Goal: Information Seeking & Learning: Learn about a topic

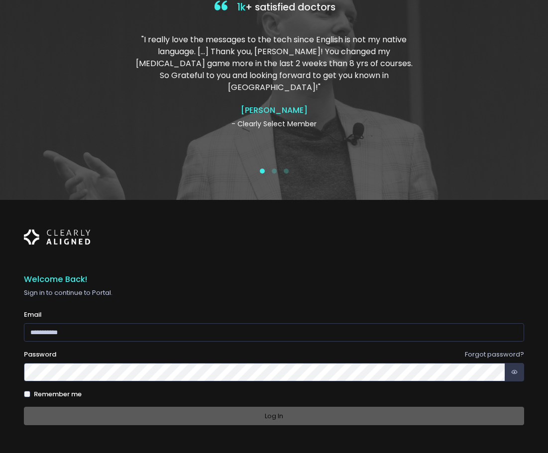
scroll to position [74, 0]
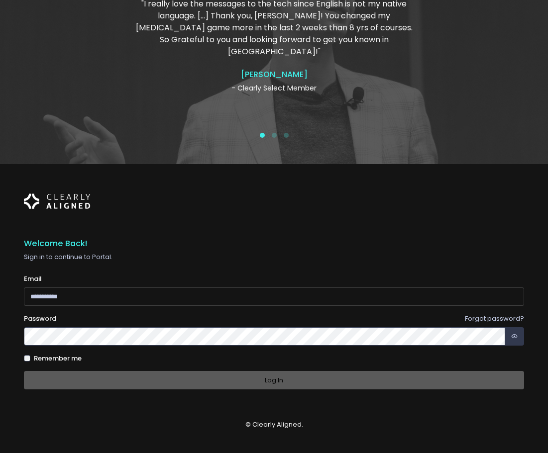
type input "**********"
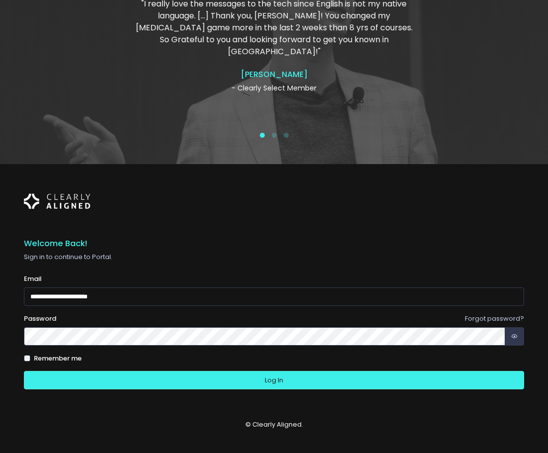
click at [112, 379] on div "Log In" at bounding box center [274, 380] width 500 height 18
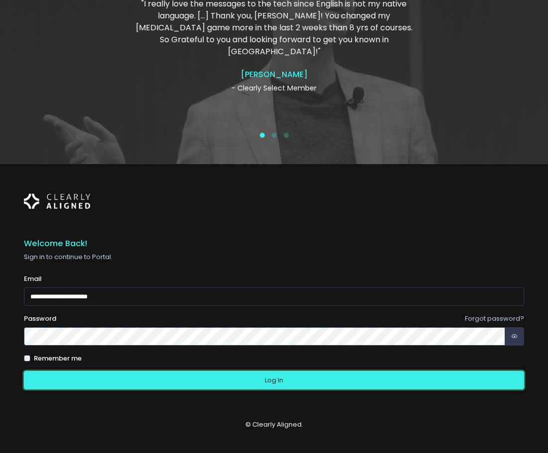
click at [112, 379] on button "Log In" at bounding box center [274, 380] width 500 height 18
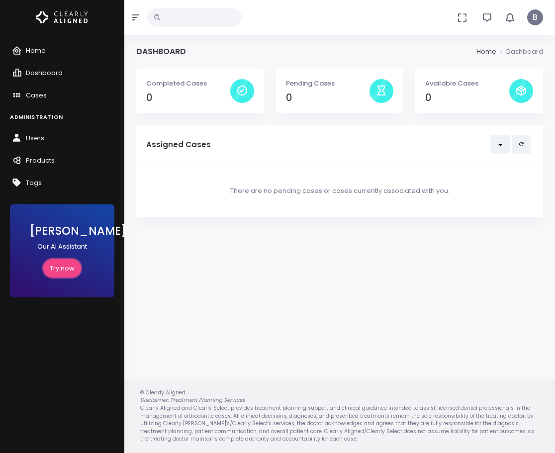
click at [66, 262] on link "Try now" at bounding box center [62, 268] width 38 height 18
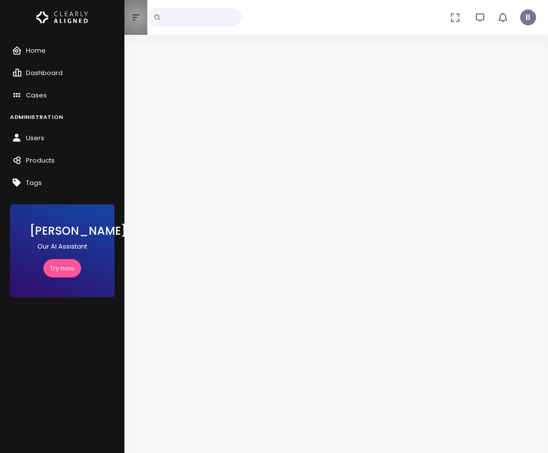
click at [137, 17] on icon "button" at bounding box center [135, 17] width 7 height 6
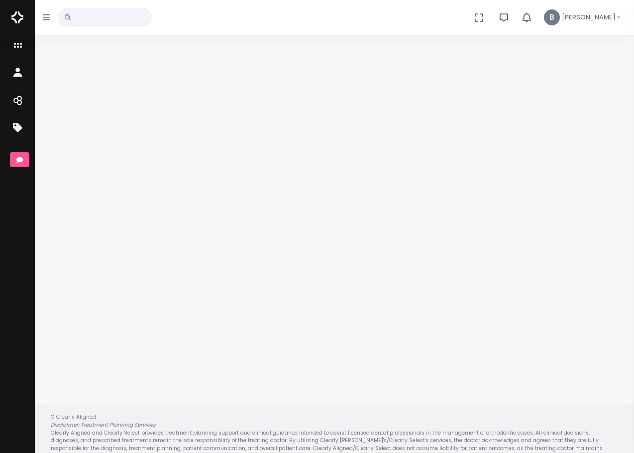
scroll to position [80, 0]
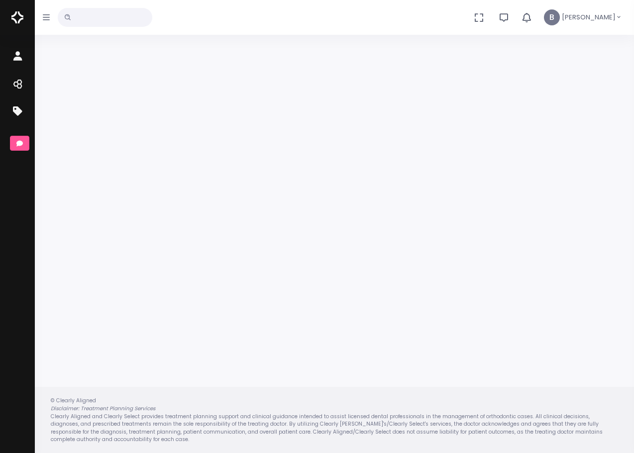
scroll to position [80, 0]
click at [16, 60] on icon "scrollable content" at bounding box center [19, 56] width 14 height 12
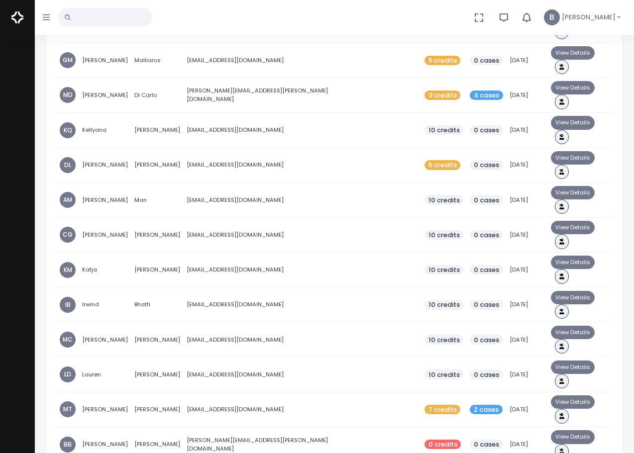
scroll to position [597, 0]
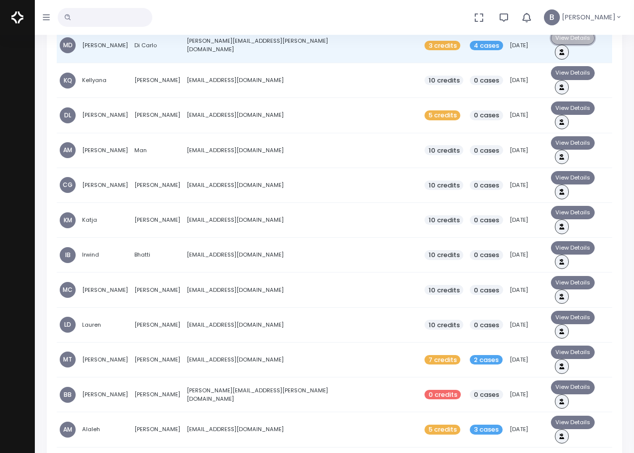
click at [587, 45] on button "View Details" at bounding box center [573, 37] width 44 height 13
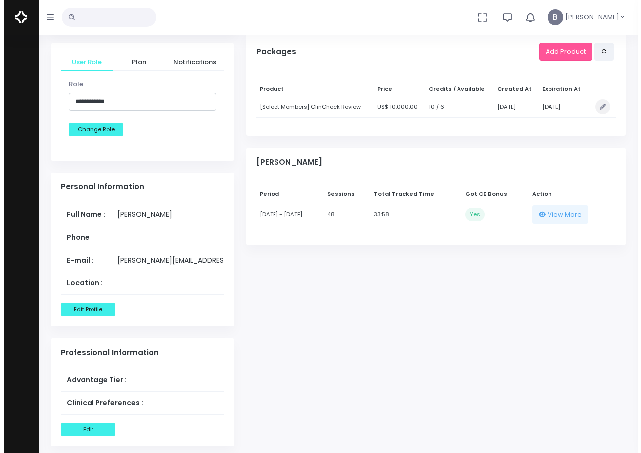
scroll to position [398, 0]
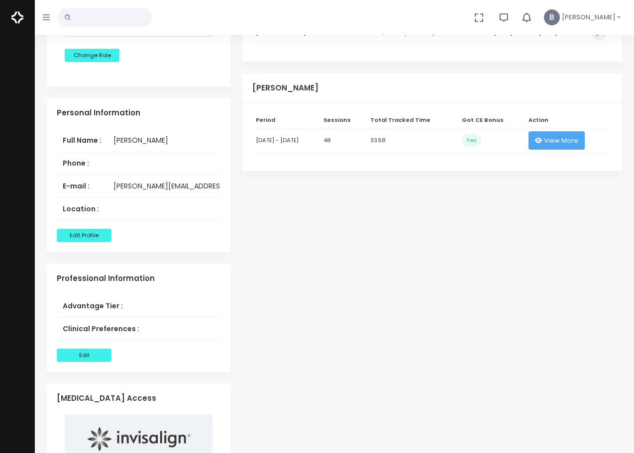
click at [542, 144] on icon "button" at bounding box center [538, 140] width 7 height 6
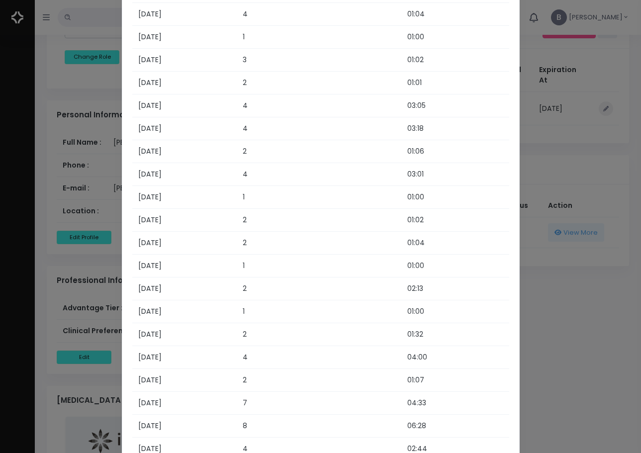
scroll to position [782, 0]
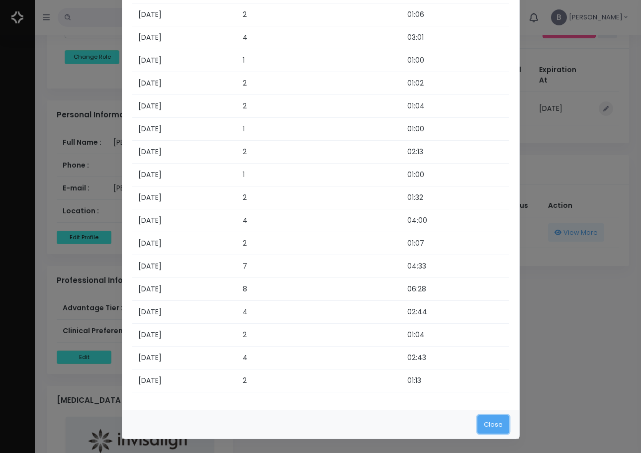
click at [496, 427] on button "Close" at bounding box center [494, 424] width 32 height 18
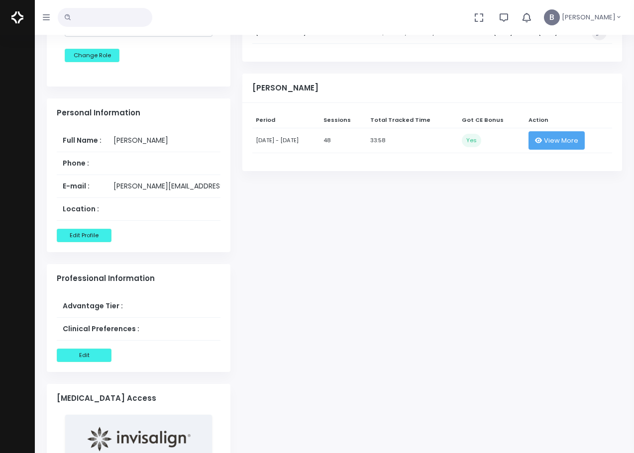
click at [542, 144] on icon "button" at bounding box center [538, 140] width 7 height 6
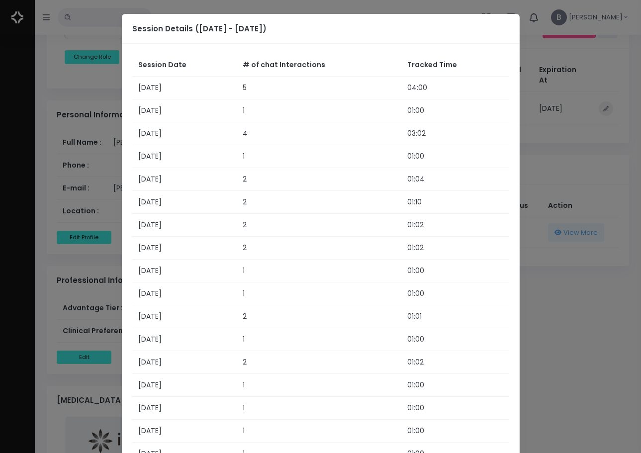
drag, startPoint x: 510, startPoint y: 196, endPoint x: 519, endPoint y: 187, distance: 13.4
click at [521, 185] on modal-container "Session Details ([DATE] - [DATE]) Session Date # of chat Interactions Tracked T…" at bounding box center [320, 226] width 641 height 453
drag, startPoint x: 532, startPoint y: 177, endPoint x: 531, endPoint y: 96, distance: 81.1
click at [534, 147] on modal-container "Session Details (27/09/2025 - 27/10/2025) Session Date # of chat Interactions T…" at bounding box center [320, 226] width 641 height 453
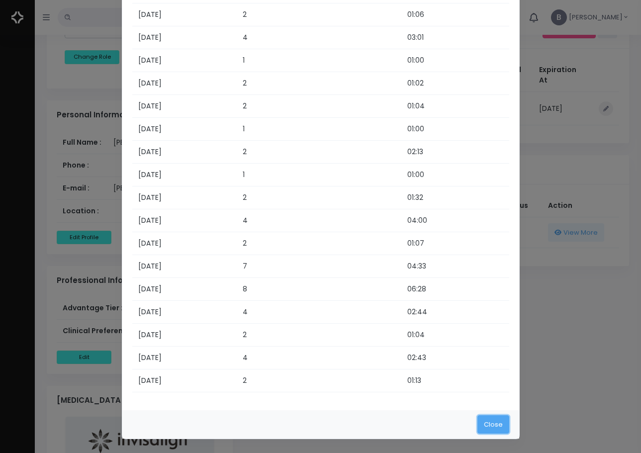
click at [490, 422] on button "Close" at bounding box center [494, 424] width 32 height 18
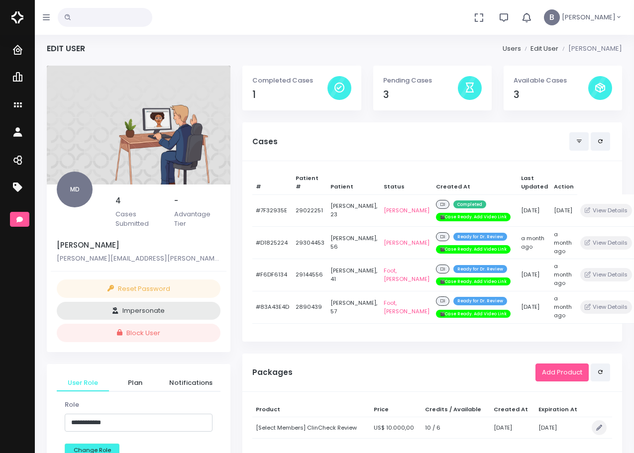
scroll to position [0, 0]
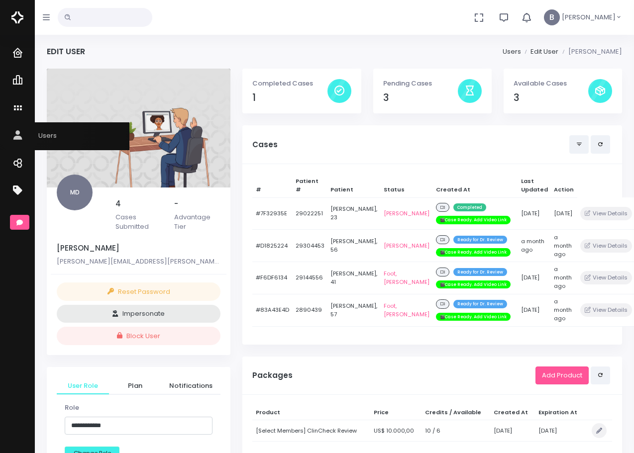
click at [19, 132] on icon "scrollable content" at bounding box center [19, 136] width 14 height 12
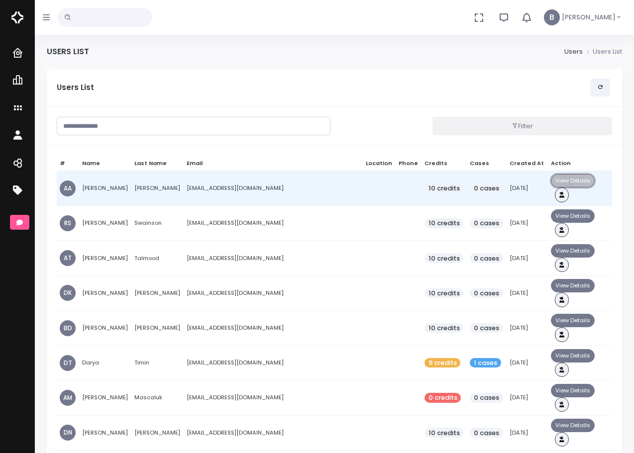
click at [583, 188] on button "View Details" at bounding box center [573, 180] width 44 height 13
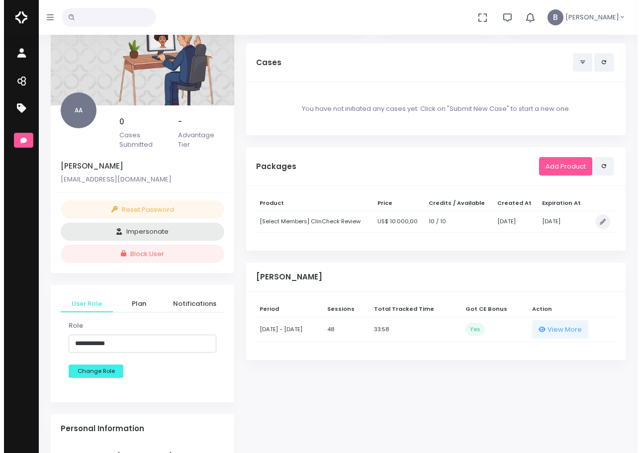
scroll to position [99, 0]
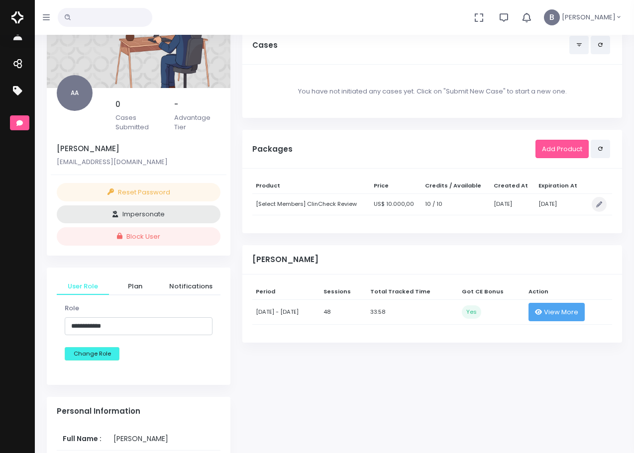
click at [576, 317] on span "View More" at bounding box center [561, 312] width 34 height 10
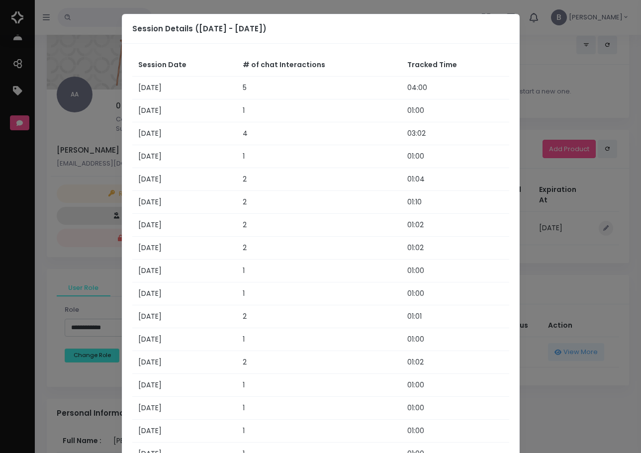
click at [564, 201] on modal-container "Session Details (27/09/2025 - 27/10/2025) Session Date # of chat Interactions T…" at bounding box center [320, 226] width 641 height 453
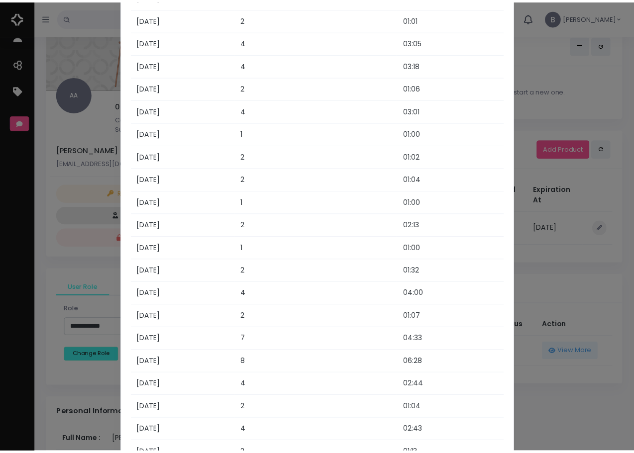
scroll to position [782, 0]
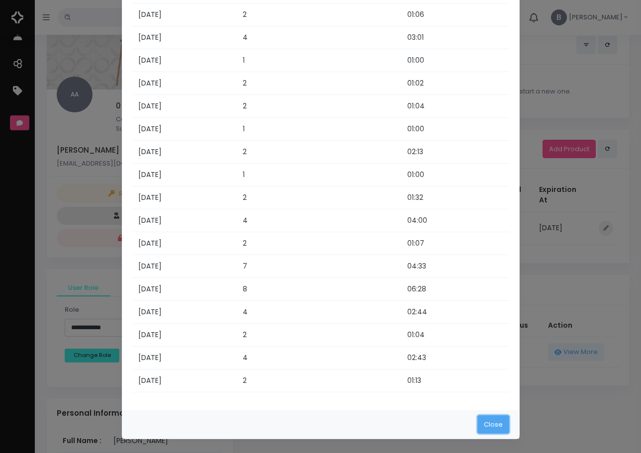
click at [486, 421] on button "Close" at bounding box center [494, 424] width 32 height 18
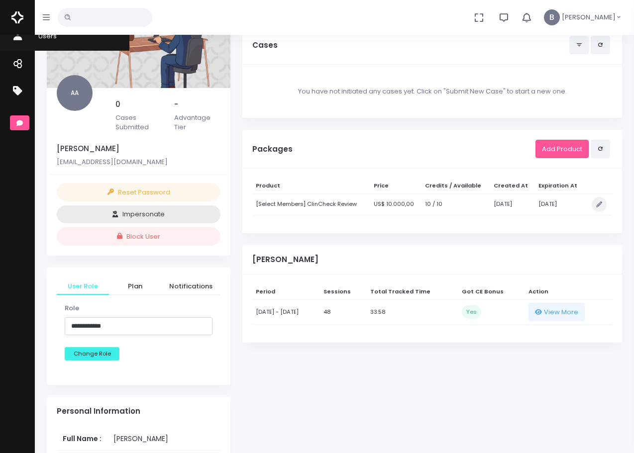
click at [11, 37] on link "Users" at bounding box center [64, 36] width 129 height 27
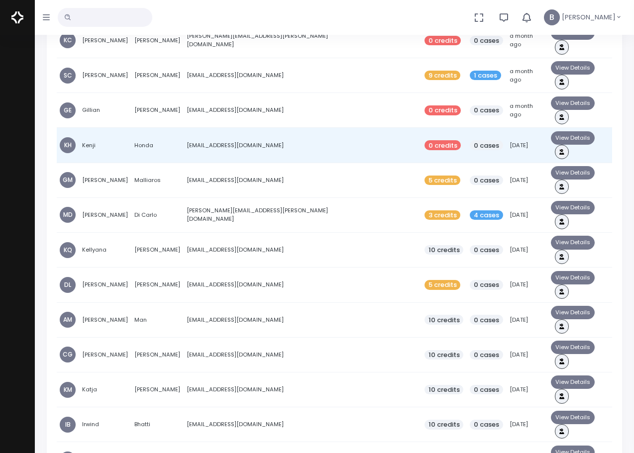
scroll to position [497, 0]
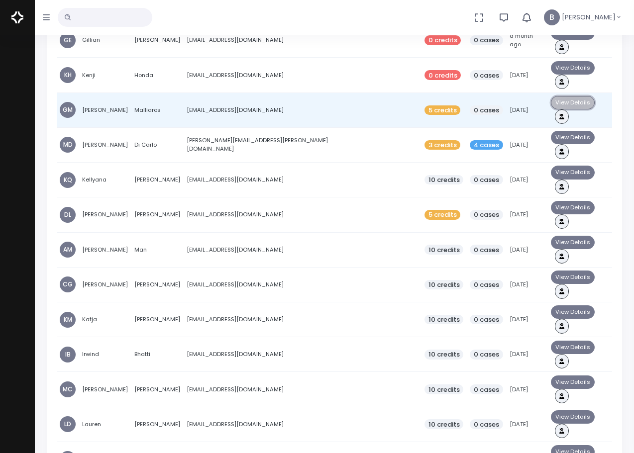
click at [590, 109] on button "View Details" at bounding box center [573, 102] width 44 height 13
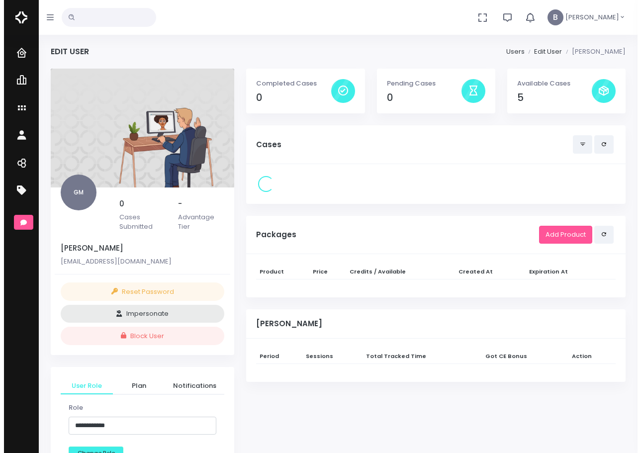
scroll to position [50, 0]
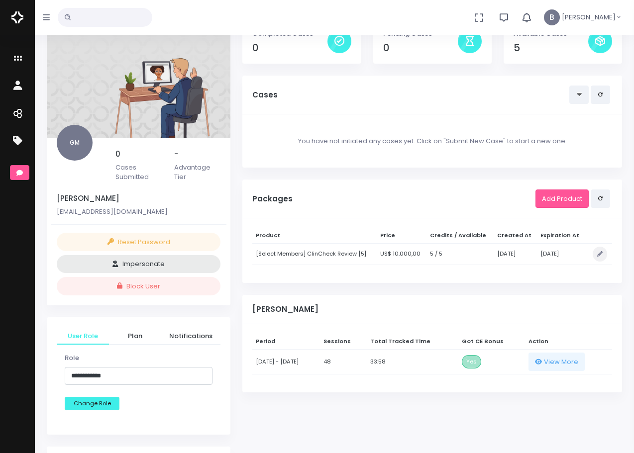
click at [481, 369] on span "Yes" at bounding box center [471, 361] width 19 height 13
click at [562, 371] on button "View More" at bounding box center [556, 362] width 57 height 18
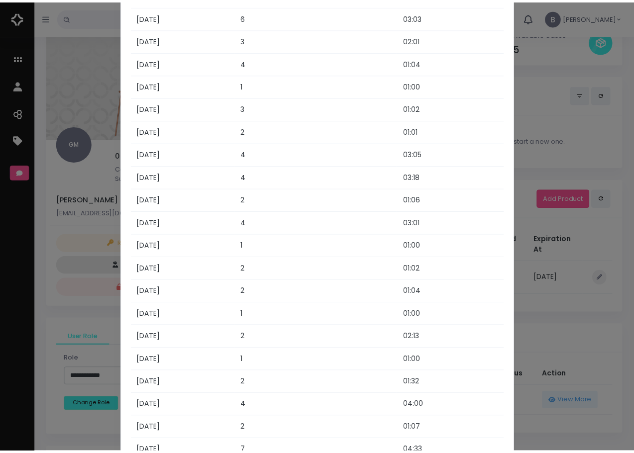
scroll to position [782, 0]
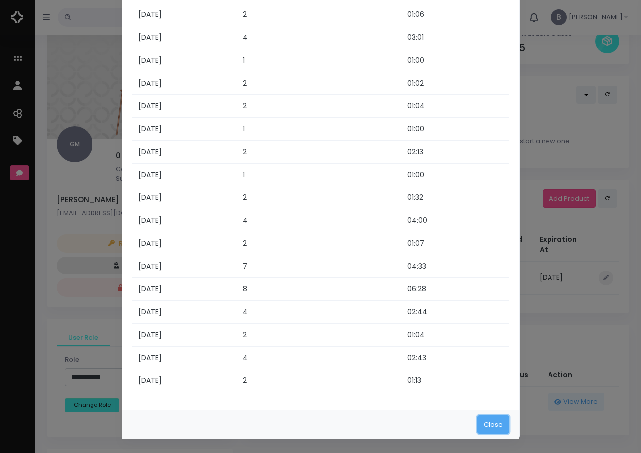
click at [496, 418] on button "Close" at bounding box center [494, 424] width 32 height 18
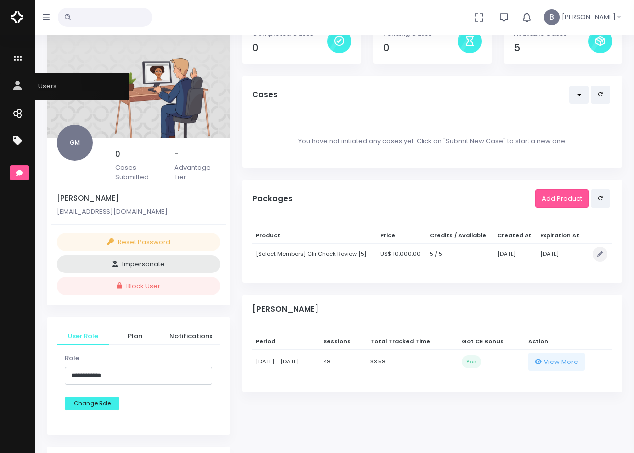
click at [17, 88] on icon "scrollable content" at bounding box center [19, 86] width 14 height 12
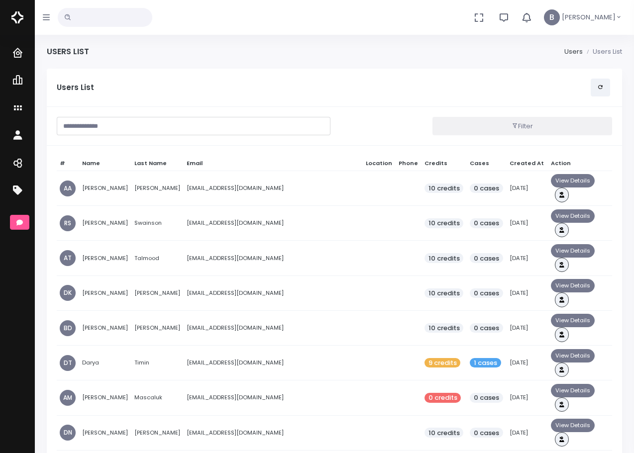
click at [133, 125] on input "text" at bounding box center [194, 126] width 274 height 18
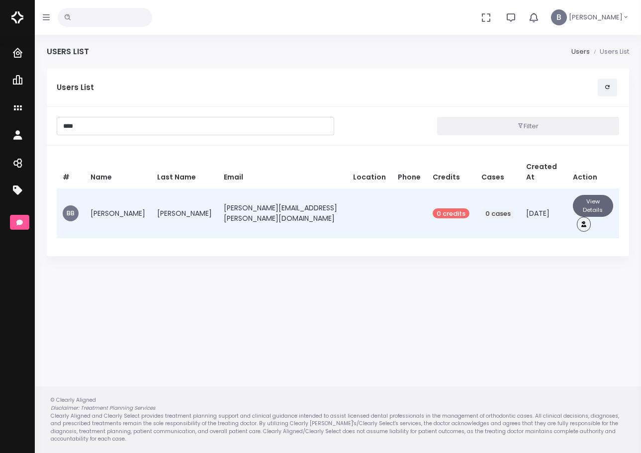
type input "****"
click at [573, 195] on button "View Details" at bounding box center [593, 206] width 40 height 22
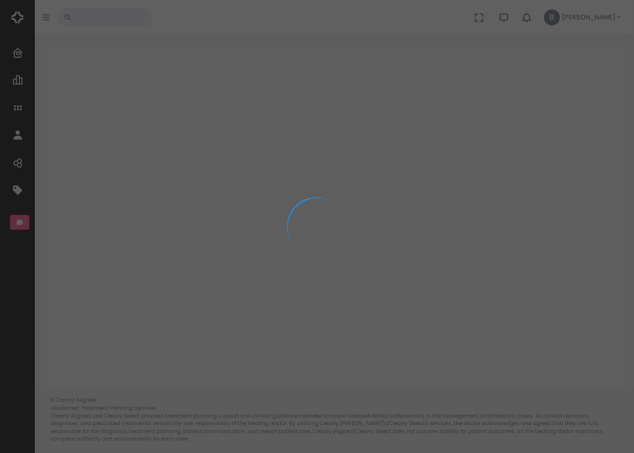
select select "**********"
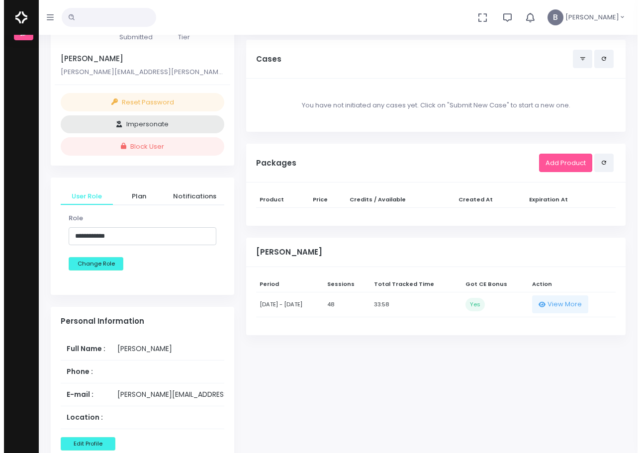
scroll to position [199, 0]
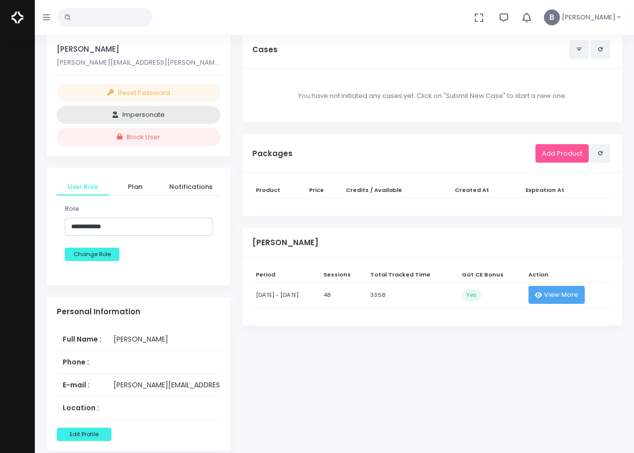
click at [574, 300] on span "View More" at bounding box center [561, 295] width 34 height 10
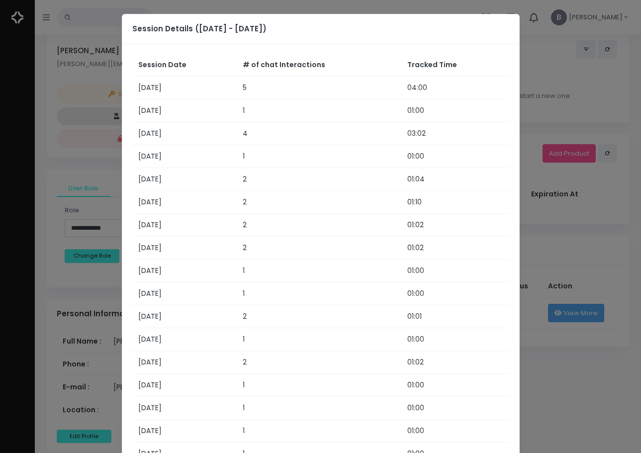
click at [574, 308] on modal-container "Session Details (27/09/2025 - 27/10/2025) Session Date # of chat Interactions T…" at bounding box center [320, 226] width 641 height 453
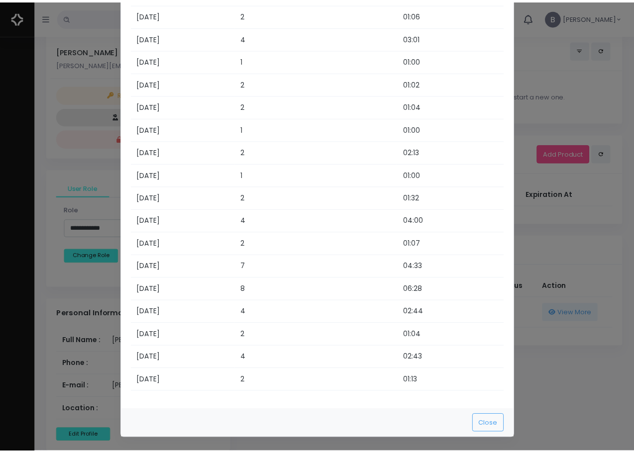
scroll to position [782, 0]
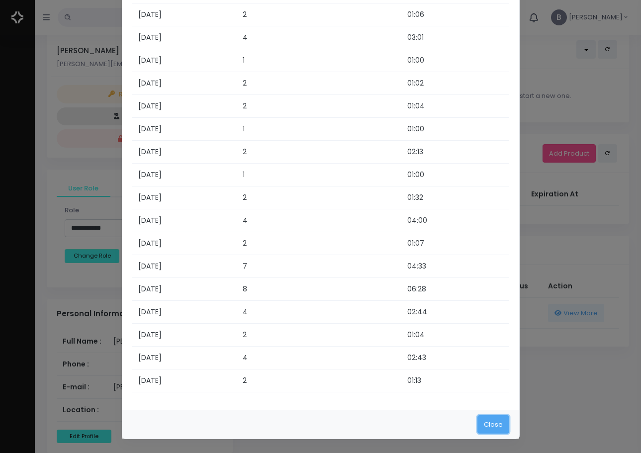
click at [483, 421] on button "Close" at bounding box center [494, 424] width 32 height 18
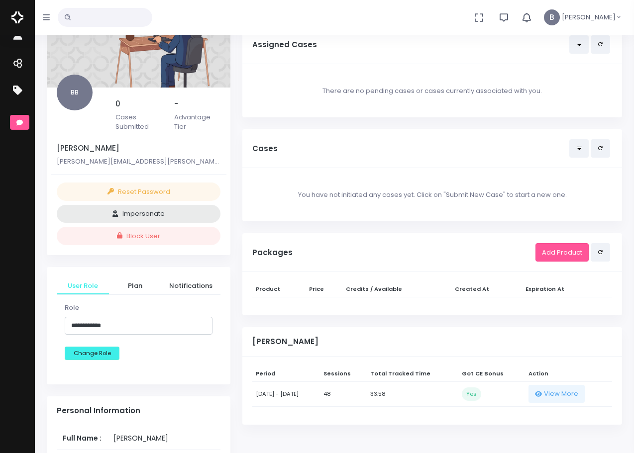
scroll to position [0, 0]
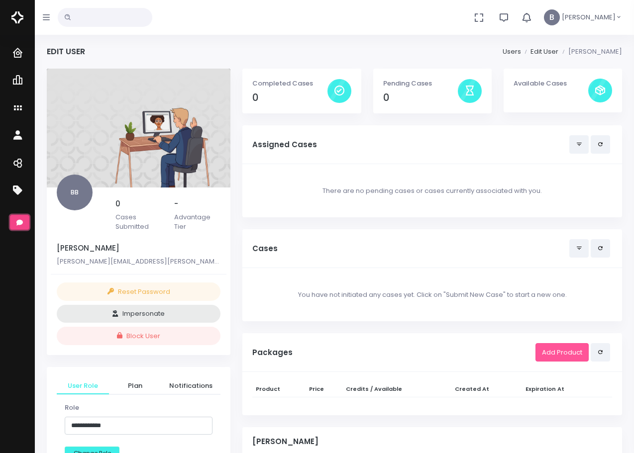
click at [13, 227] on button "scrollable content" at bounding box center [19, 222] width 19 height 15
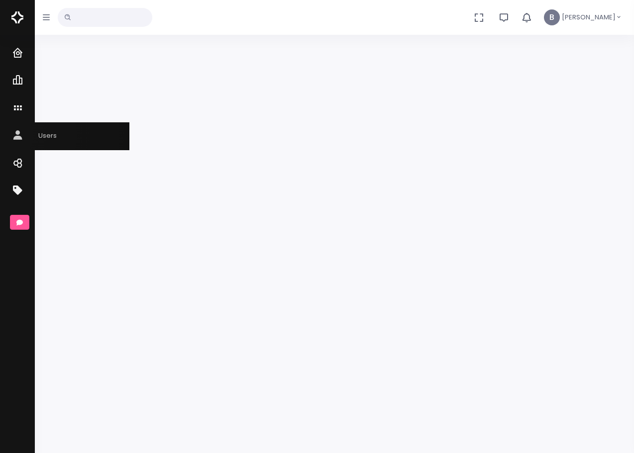
click at [12, 136] on icon "scrollable content" at bounding box center [19, 136] width 14 height 12
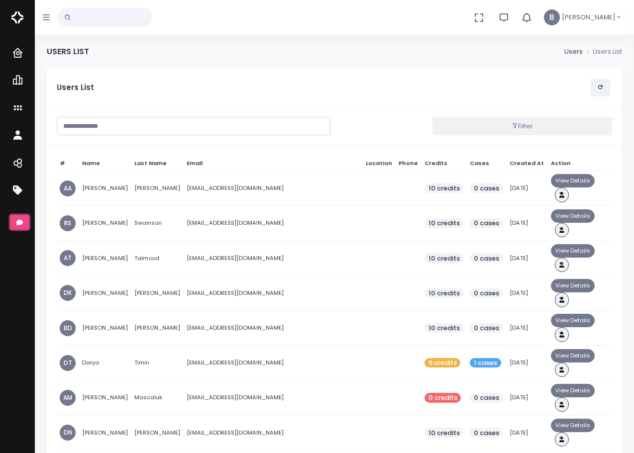
click at [21, 224] on icon "scrollable content" at bounding box center [19, 222] width 6 height 5
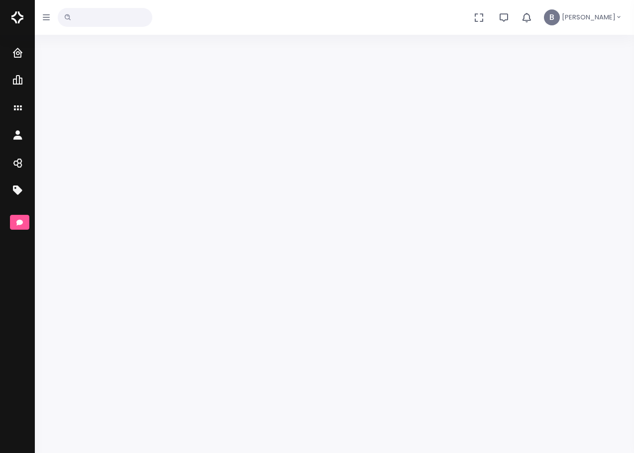
scroll to position [50, 0]
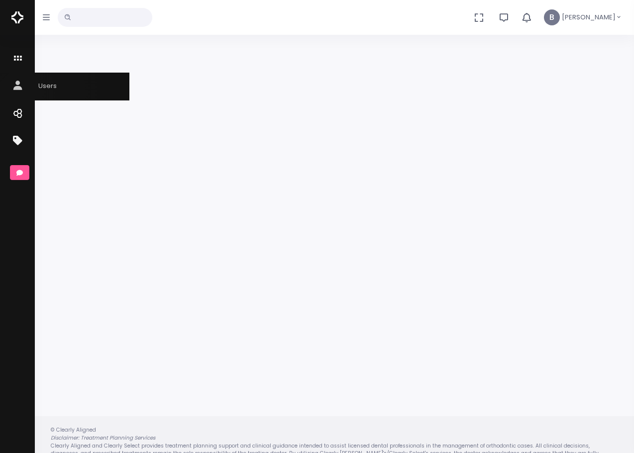
click at [20, 93] on icon "scrollable content" at bounding box center [19, 86] width 14 height 12
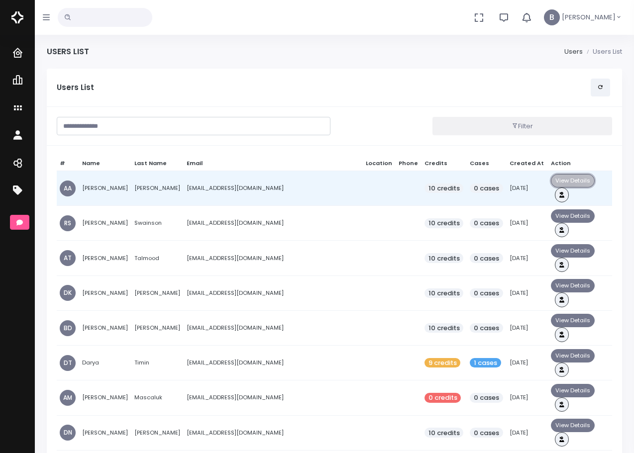
click at [584, 188] on button "View Details" at bounding box center [573, 180] width 44 height 13
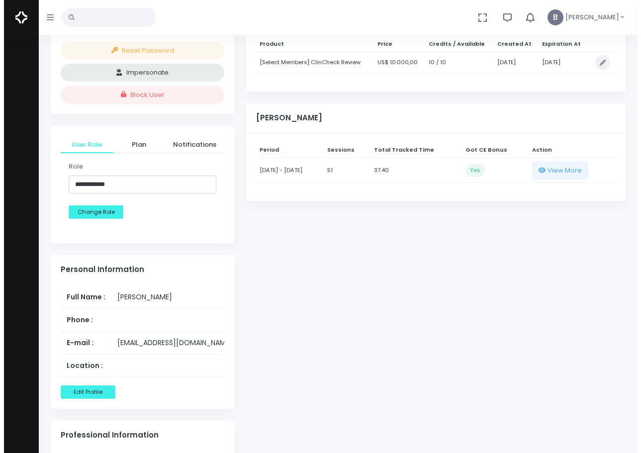
scroll to position [249, 0]
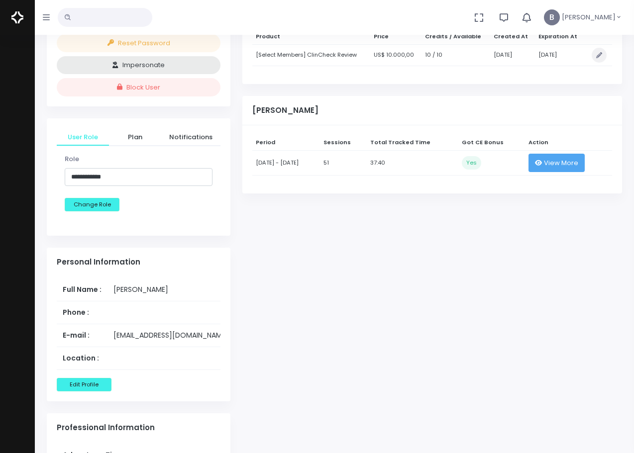
click at [578, 168] on span "View More" at bounding box center [561, 163] width 34 height 10
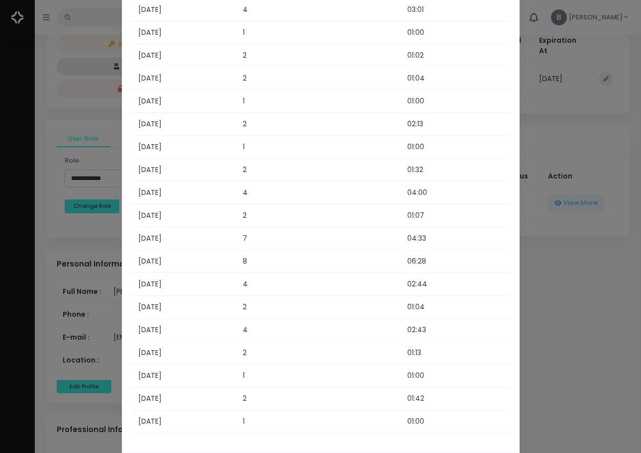
scroll to position [851, 0]
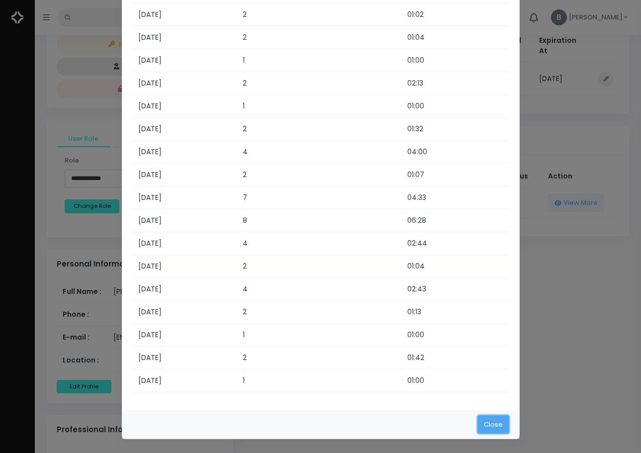
click at [484, 420] on button "Close" at bounding box center [494, 424] width 32 height 18
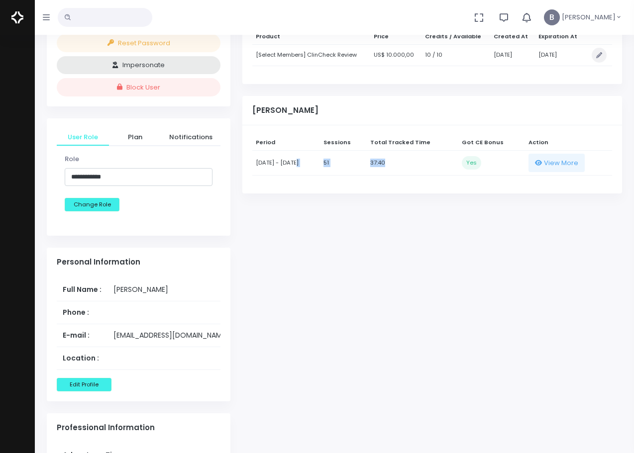
drag, startPoint x: 311, startPoint y: 204, endPoint x: 423, endPoint y: 206, distance: 112.0
click at [423, 175] on tr "27/09/2025 - 27/10/2025 51 37:40 Yes View More" at bounding box center [432, 162] width 360 height 25
click at [425, 175] on td "37:40" at bounding box center [413, 162] width 92 height 25
click at [563, 168] on span "View More" at bounding box center [561, 163] width 34 height 10
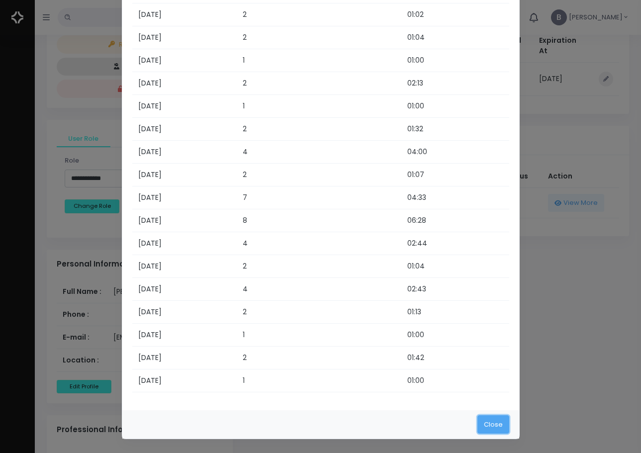
click at [482, 423] on button "Close" at bounding box center [494, 424] width 32 height 18
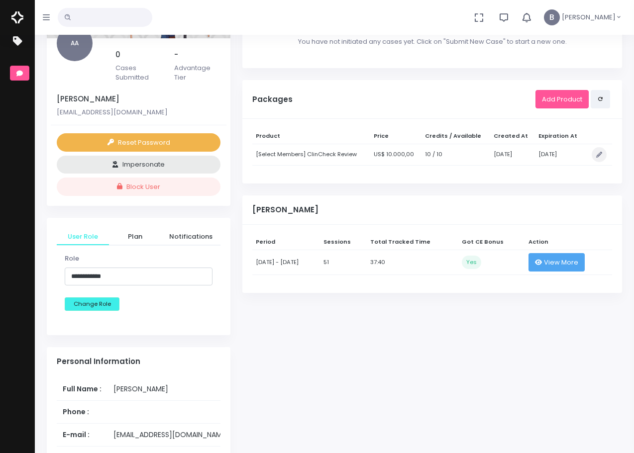
scroll to position [0, 0]
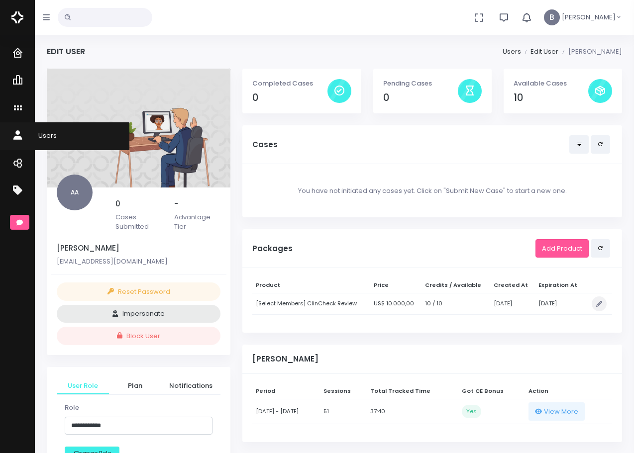
click at [18, 137] on icon "scrollable content" at bounding box center [19, 136] width 14 height 12
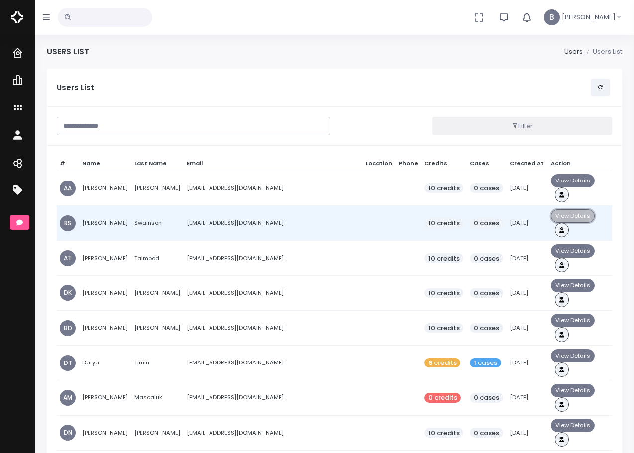
click at [585, 223] on button "View Details" at bounding box center [573, 215] width 44 height 13
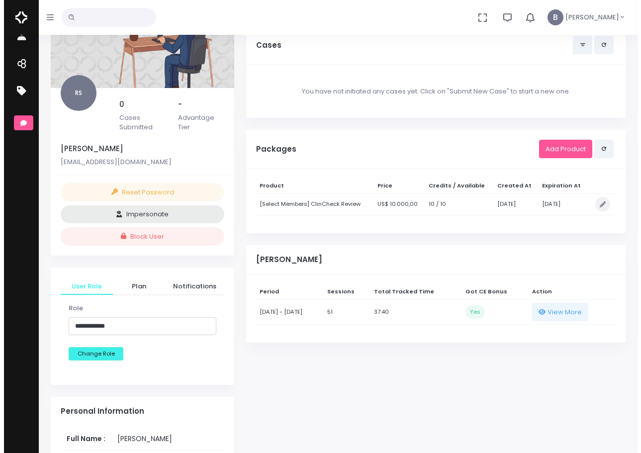
scroll to position [149, 0]
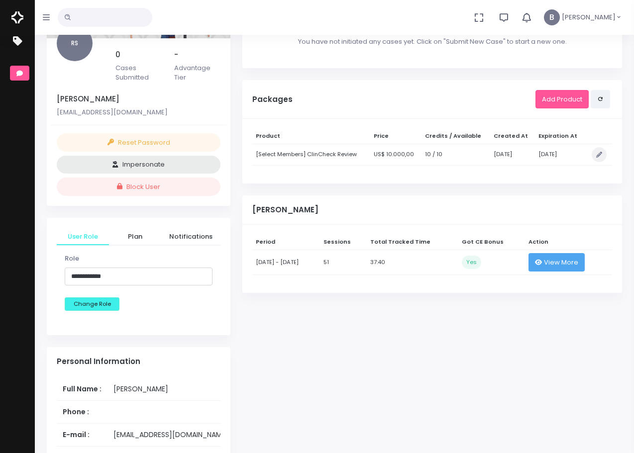
click at [568, 268] on span "View More" at bounding box center [561, 263] width 34 height 10
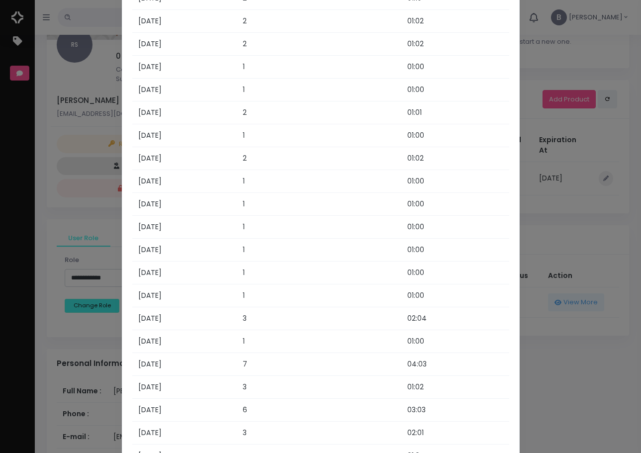
scroll to position [398, 0]
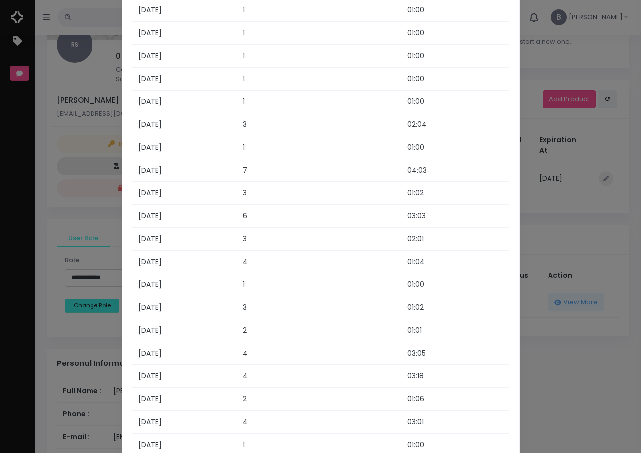
click at [580, 251] on modal-container "Session Details (27/09/2025 - 27/10/2025) Session Date # of chat Interactions T…" at bounding box center [320, 226] width 641 height 453
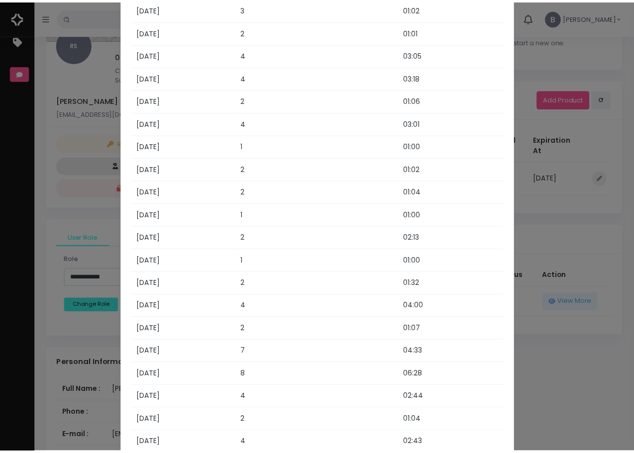
scroll to position [851, 0]
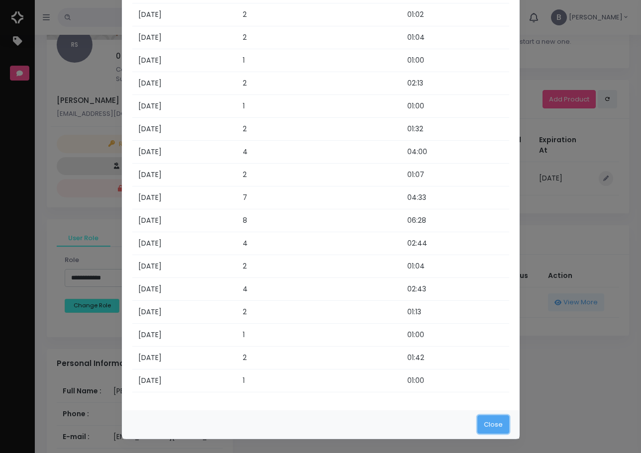
click at [482, 424] on button "Close" at bounding box center [494, 424] width 32 height 18
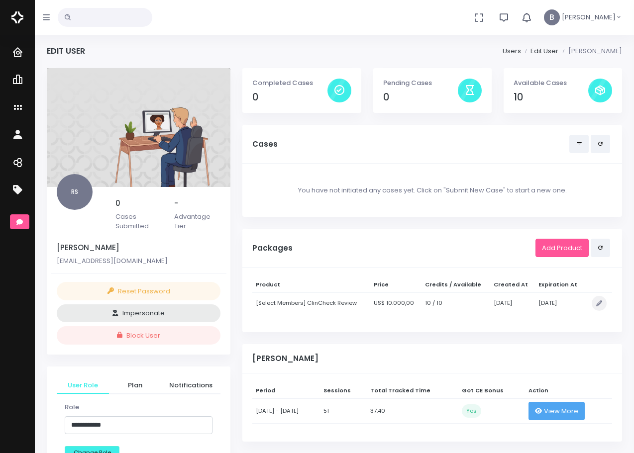
scroll to position [0, 0]
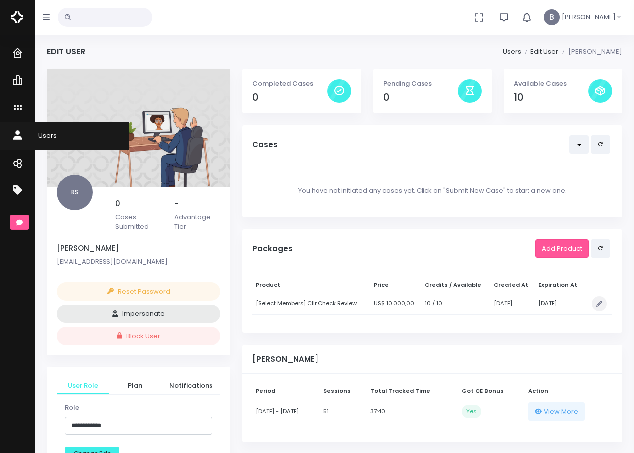
click at [22, 141] on icon "scrollable content" at bounding box center [19, 136] width 14 height 12
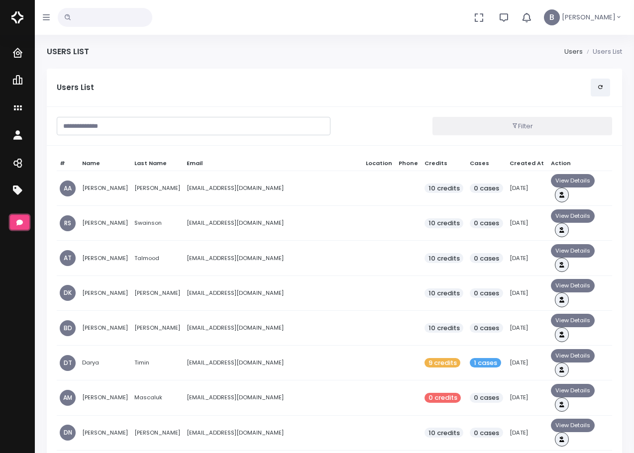
click at [24, 222] on button "scrollable content" at bounding box center [19, 222] width 19 height 15
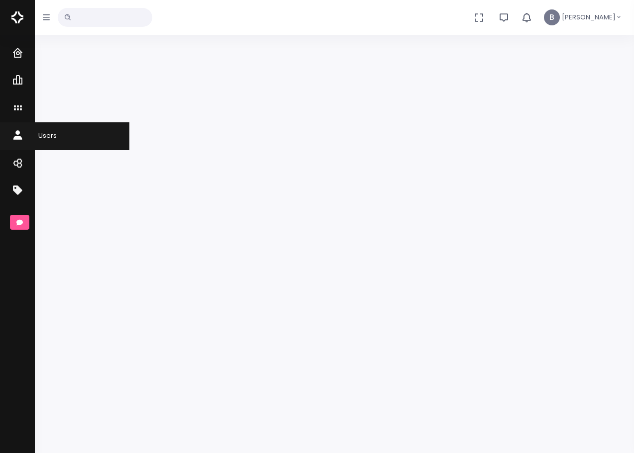
click at [20, 132] on icon "scrollable content" at bounding box center [19, 136] width 14 height 12
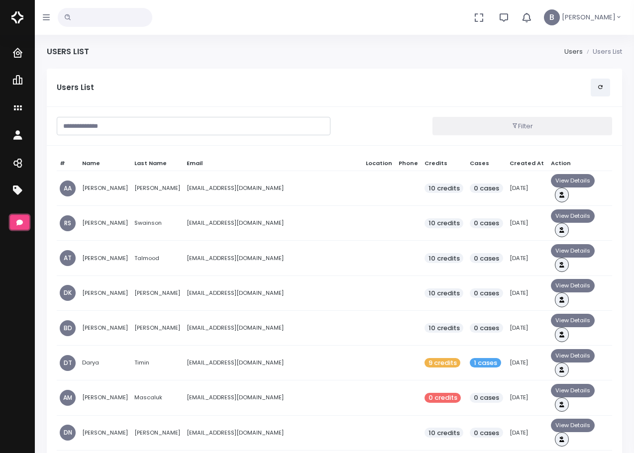
click at [17, 222] on icon "scrollable content" at bounding box center [19, 222] width 6 height 5
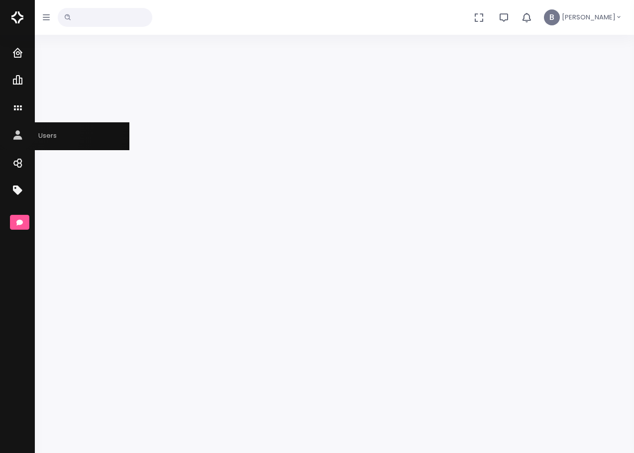
click at [16, 130] on icon "scrollable content" at bounding box center [19, 136] width 14 height 12
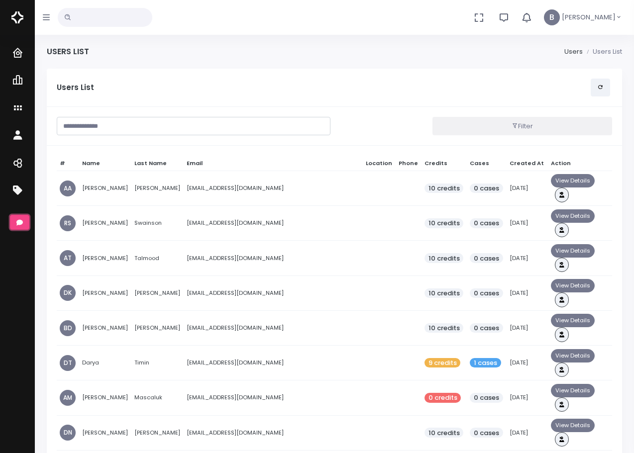
click at [26, 217] on button "scrollable content" at bounding box center [19, 222] width 19 height 15
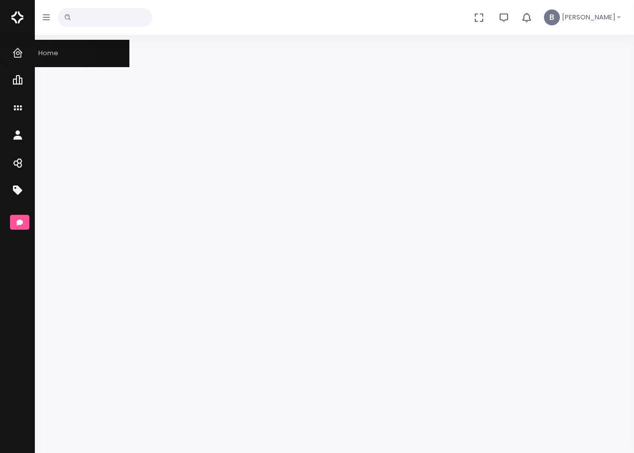
click at [21, 51] on icon "scrollable content" at bounding box center [19, 53] width 14 height 12
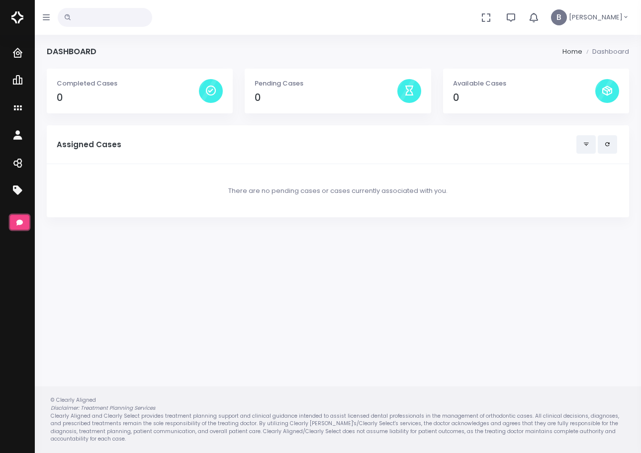
click at [23, 221] on button "scrollable content" at bounding box center [19, 222] width 19 height 15
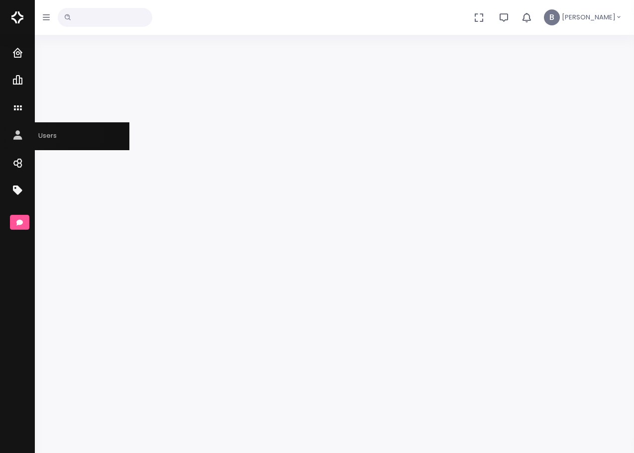
click at [27, 136] on span "Users" at bounding box center [41, 135] width 31 height 9
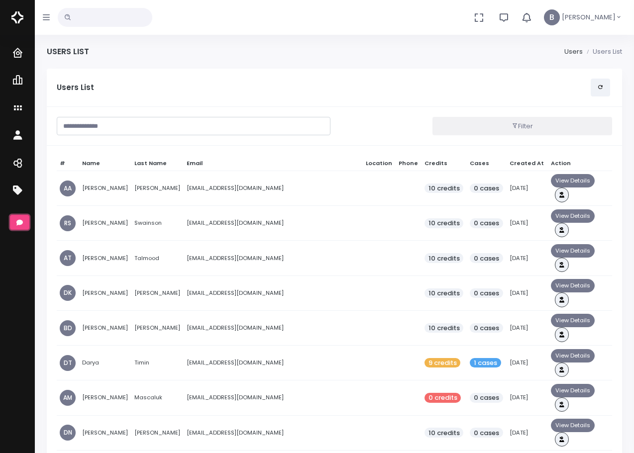
click at [23, 219] on button "scrollable content" at bounding box center [19, 222] width 19 height 15
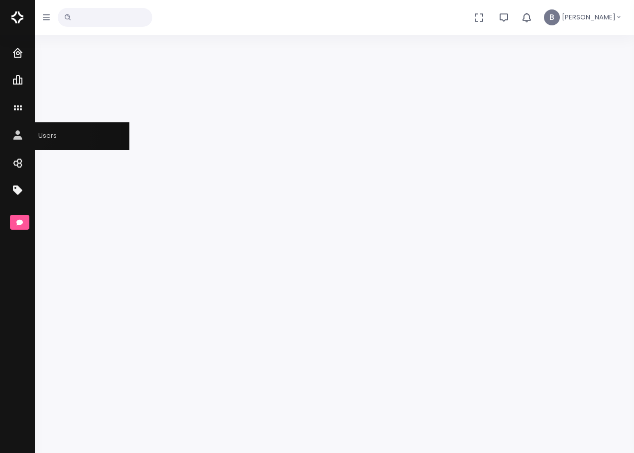
click at [14, 131] on icon "scrollable content" at bounding box center [19, 136] width 14 height 12
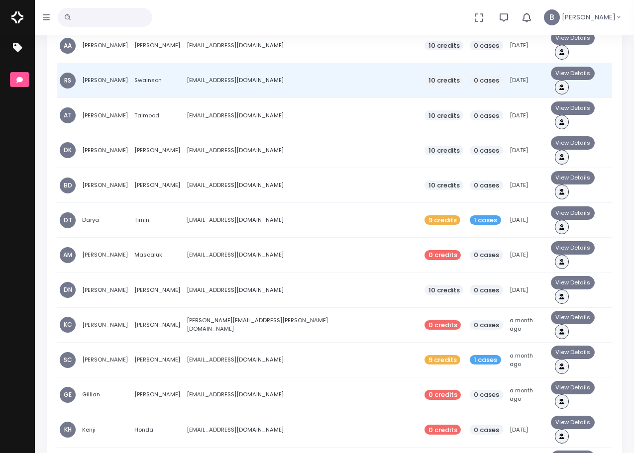
scroll to position [99, 0]
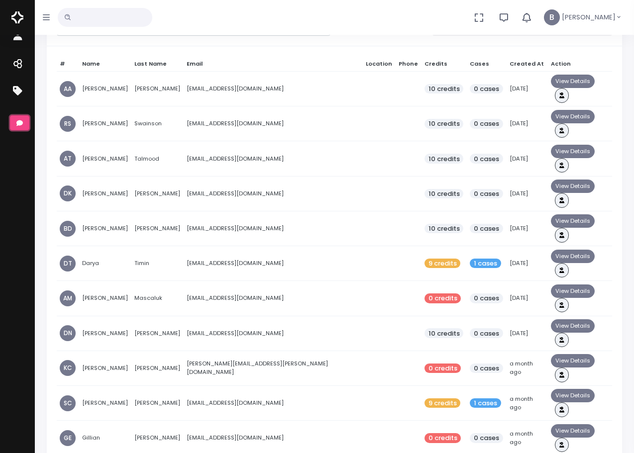
click at [21, 120] on icon "scrollable content" at bounding box center [19, 123] width 6 height 6
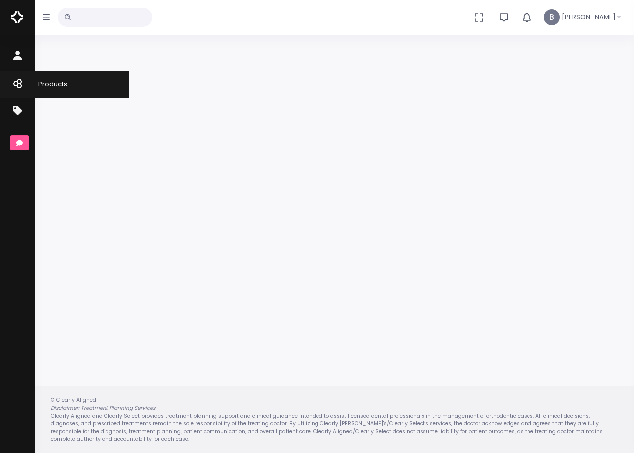
click at [25, 85] on icon "scrollable content" at bounding box center [19, 84] width 14 height 12
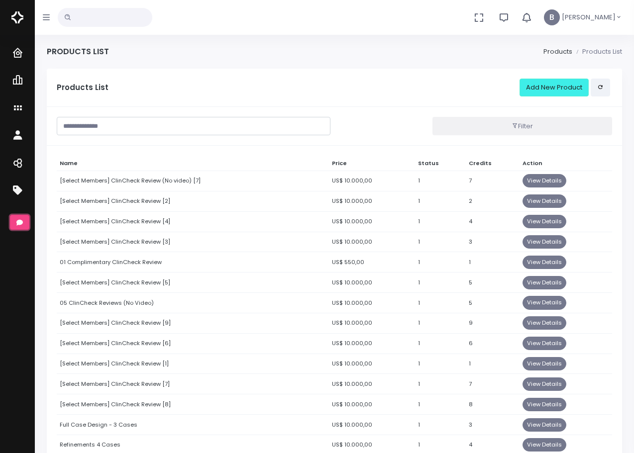
click at [21, 220] on icon "scrollable content" at bounding box center [19, 222] width 6 height 5
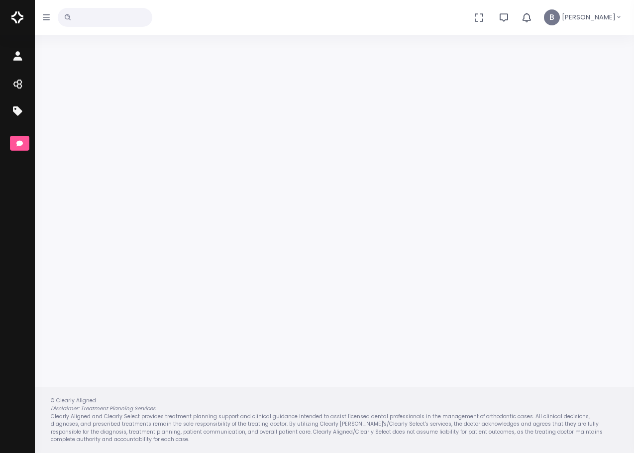
scroll to position [80, 0]
click at [21, 139] on button "scrollable content" at bounding box center [19, 142] width 19 height 15
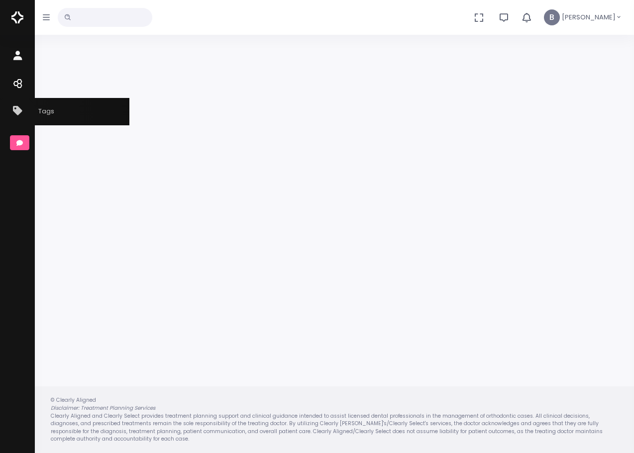
click at [15, 117] on icon "scrollable content" at bounding box center [19, 111] width 14 height 12
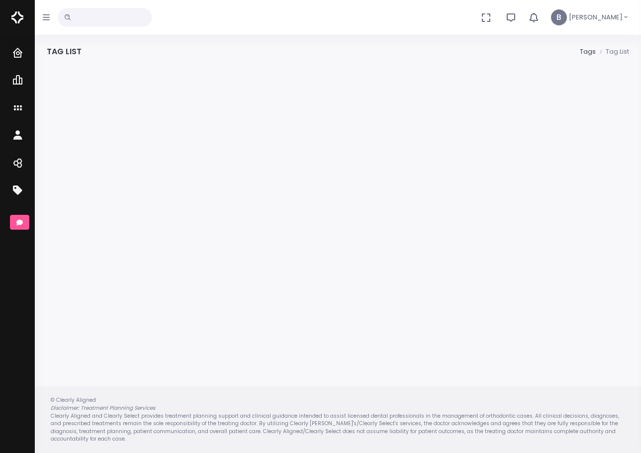
click at [29, 222] on div "Home Dashboard Cases Administration Users Products Tags Stevie Our AI Assistant…" at bounding box center [17, 145] width 35 height 220
click at [27, 222] on body "No data found, change terms and search again... B Brant, Bernardo Home Dashboar…" at bounding box center [320, 226] width 641 height 453
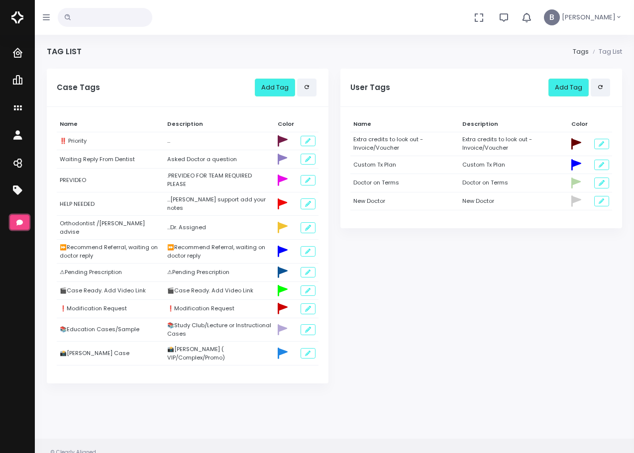
click at [29, 217] on button "scrollable content" at bounding box center [19, 222] width 19 height 15
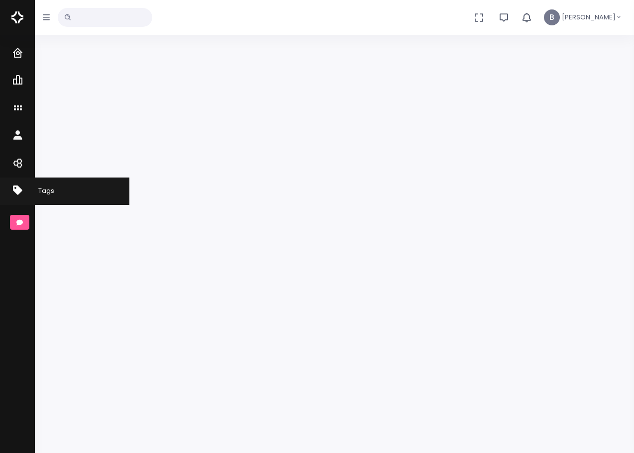
click at [19, 186] on icon "scrollable content" at bounding box center [19, 191] width 14 height 12
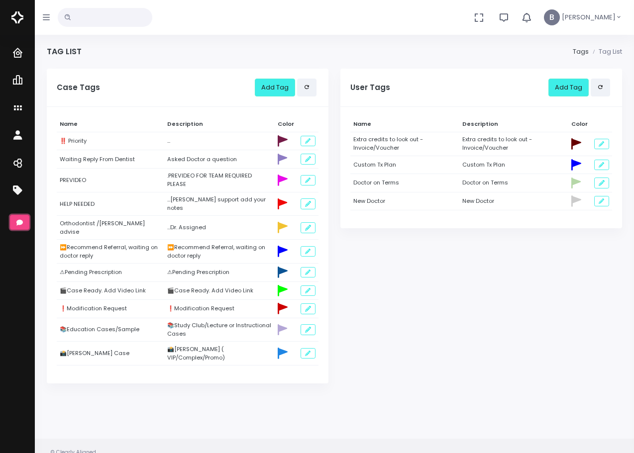
click at [24, 227] on button "scrollable content" at bounding box center [19, 222] width 19 height 15
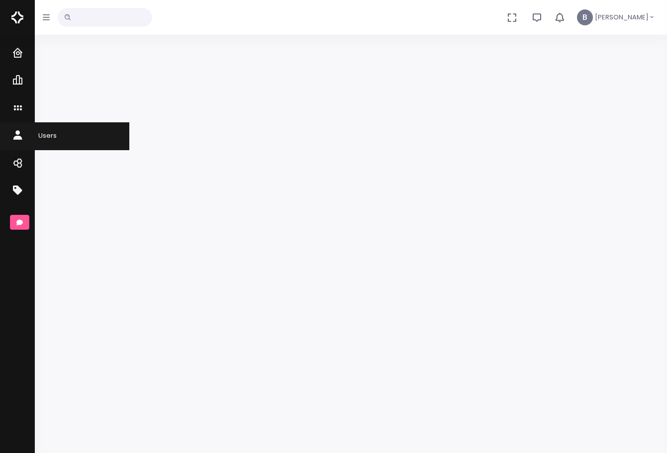
click at [28, 129] on link "Users" at bounding box center [64, 135] width 129 height 27
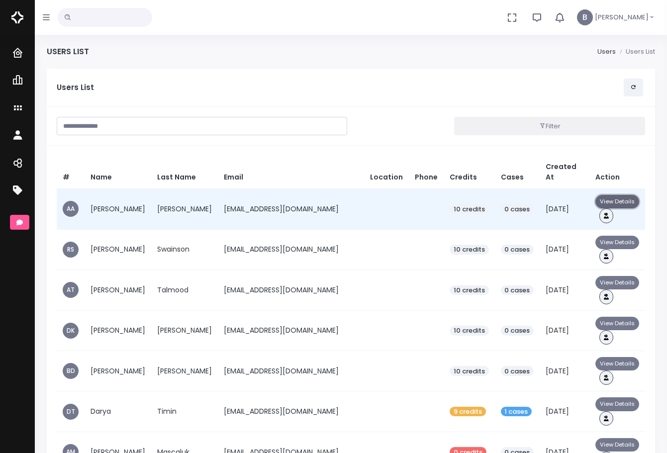
click at [595, 200] on button "View Details" at bounding box center [617, 201] width 44 height 13
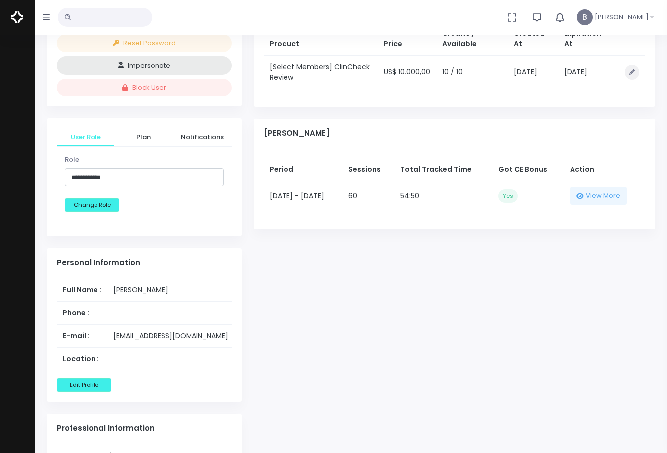
scroll to position [199, 0]
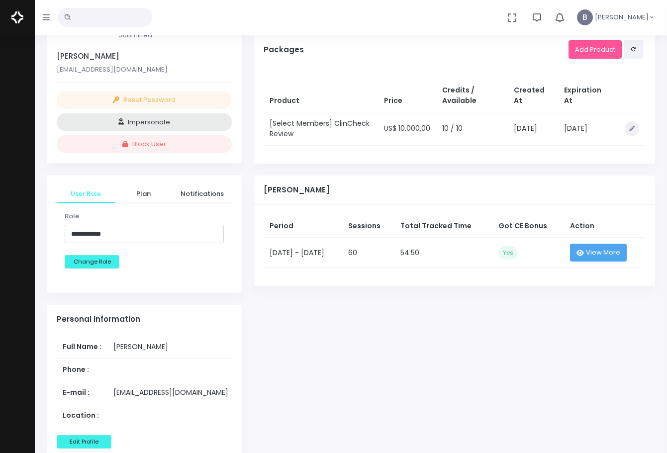
click at [584, 253] on icon "button" at bounding box center [580, 252] width 7 height 5
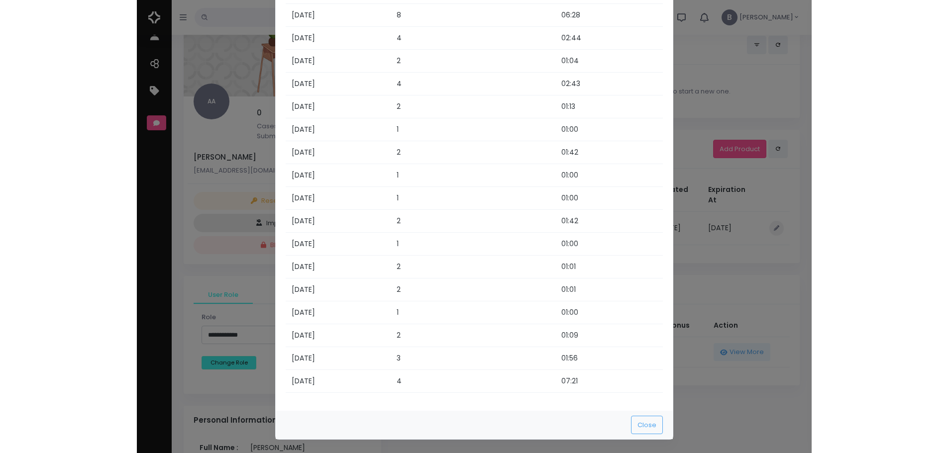
scroll to position [1057, 0]
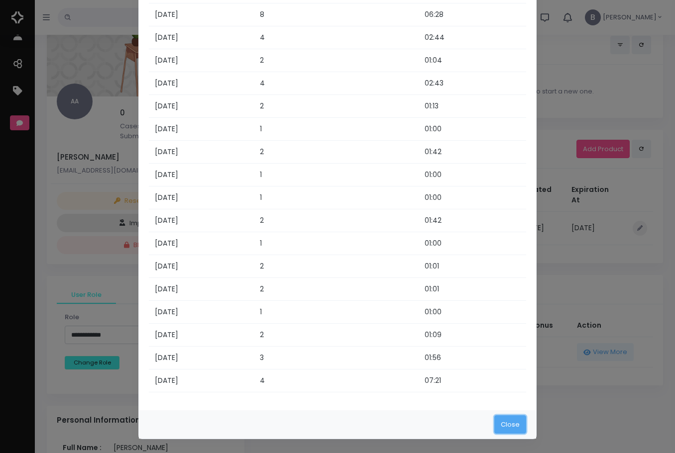
click at [500, 421] on button "Close" at bounding box center [510, 424] width 32 height 18
